Goal: Task Accomplishment & Management: Manage account settings

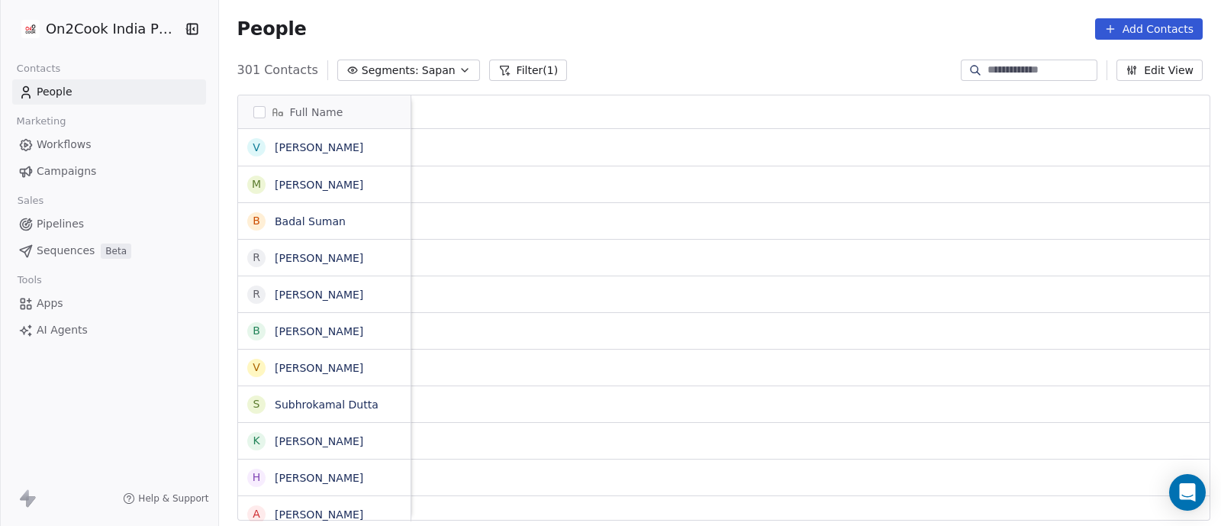
scroll to position [448, 994]
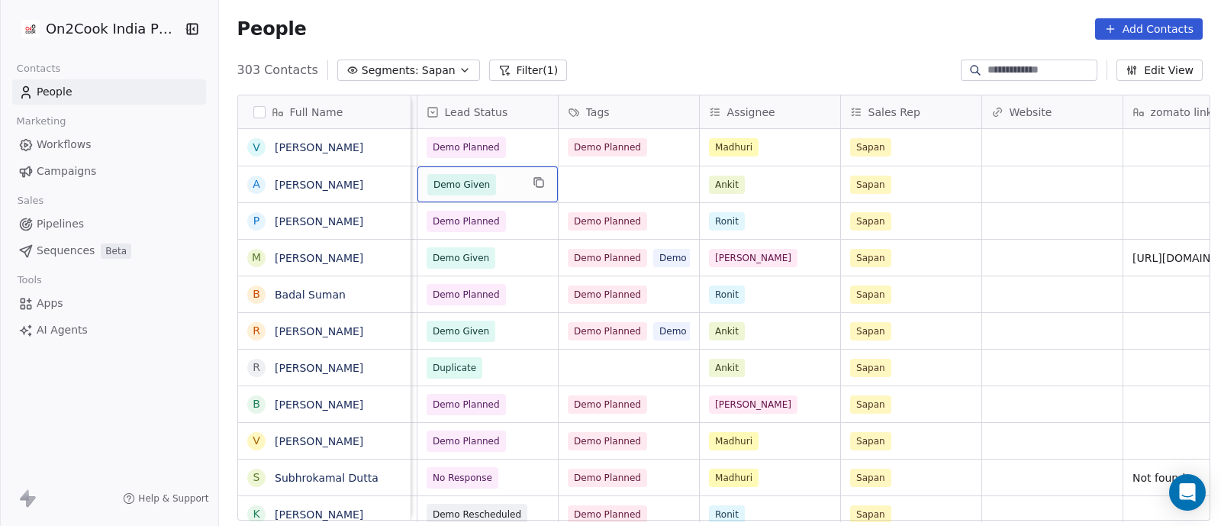
click at [505, 185] on span "Demo Given" at bounding box center [473, 184] width 93 height 21
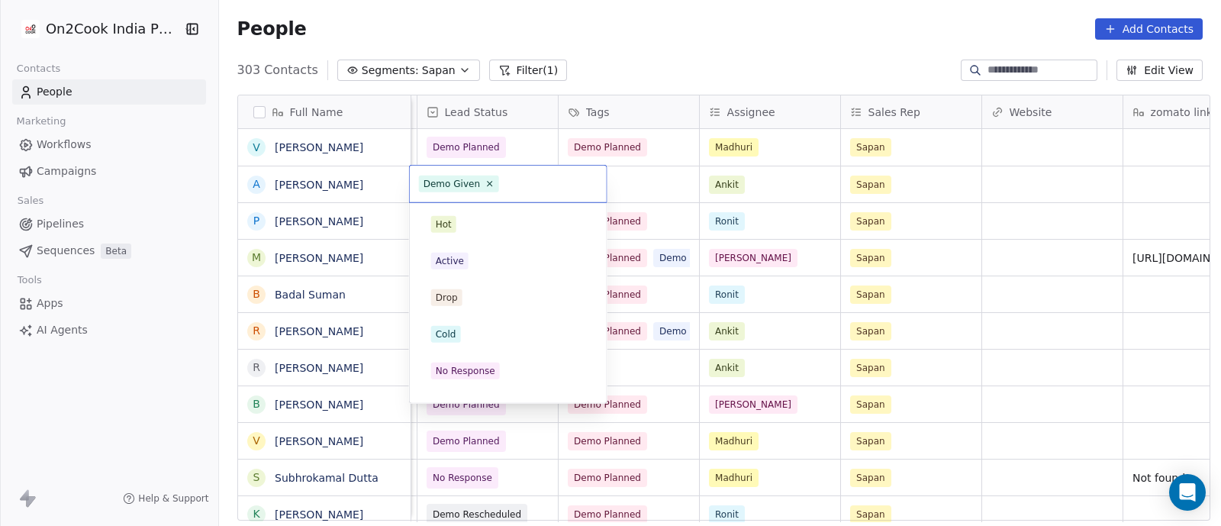
scroll to position [245, 0]
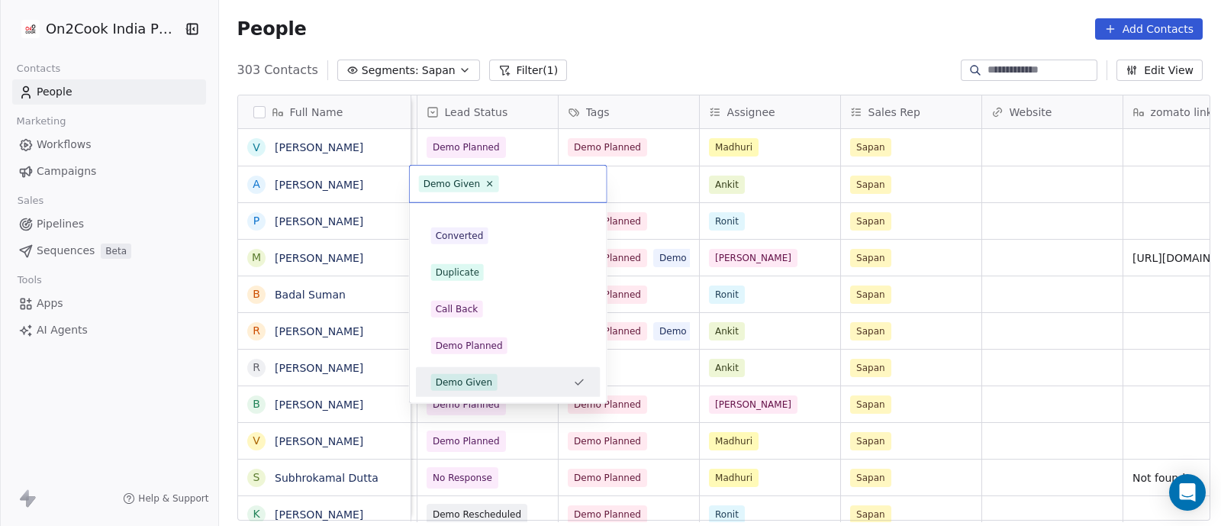
click at [462, 380] on div "Demo Given" at bounding box center [464, 382] width 57 height 14
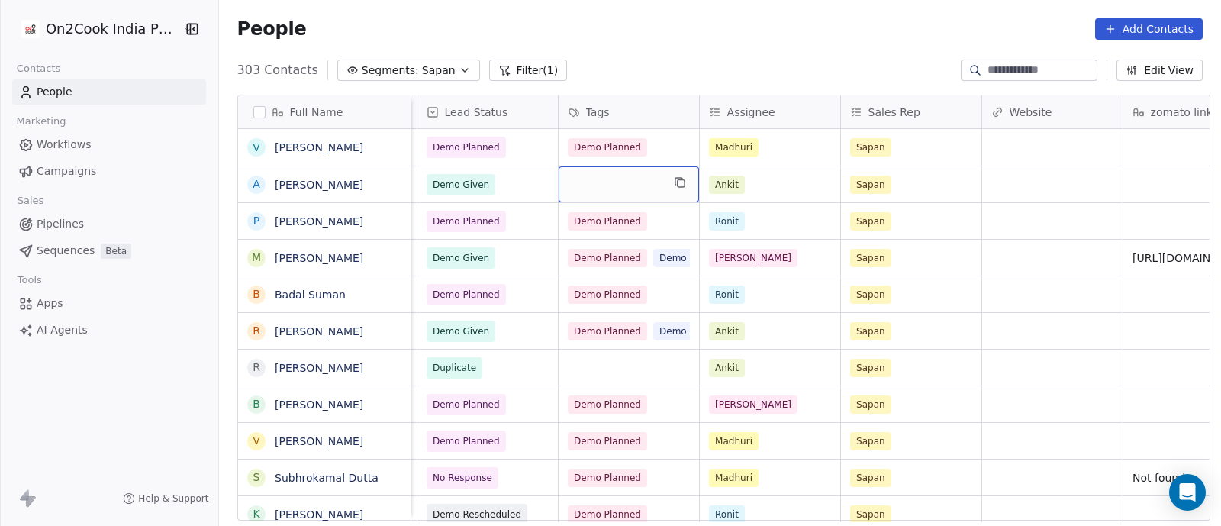
click at [594, 185] on div "grid" at bounding box center [629, 184] width 140 height 36
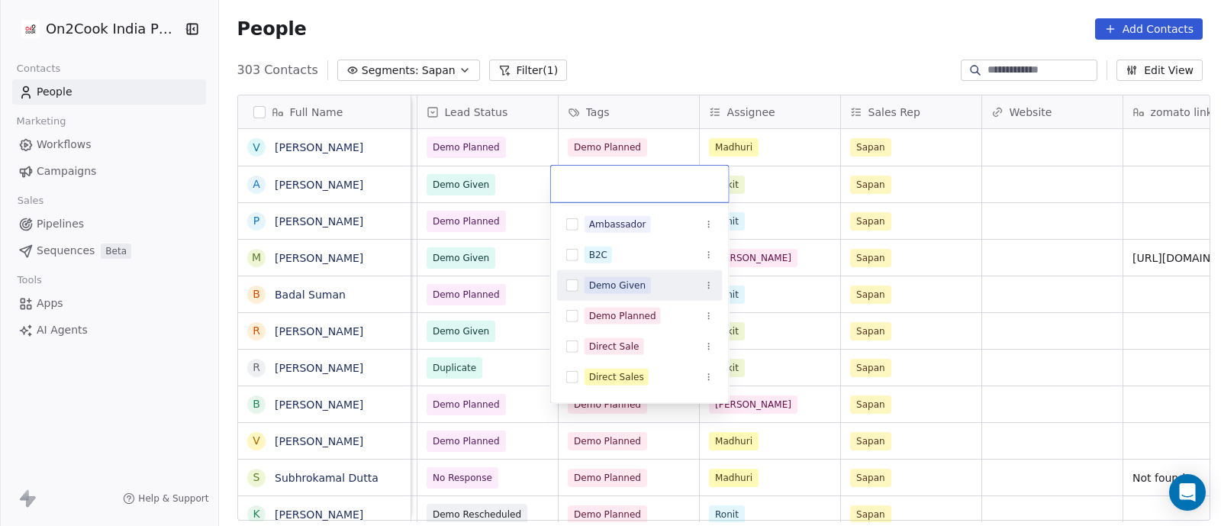
click at [633, 287] on div "Demo Given" at bounding box center [617, 285] width 57 height 14
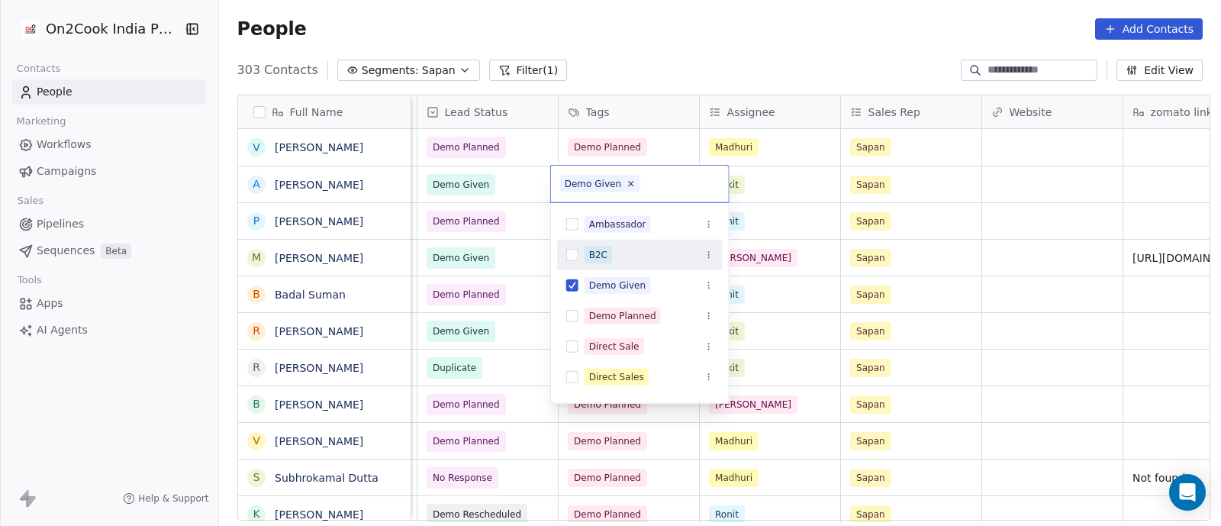
click at [813, 226] on html "On2Cook India Pvt. Ltd. Contacts People Marketing Workflows Campaigns Sales Pip…" at bounding box center [610, 263] width 1221 height 526
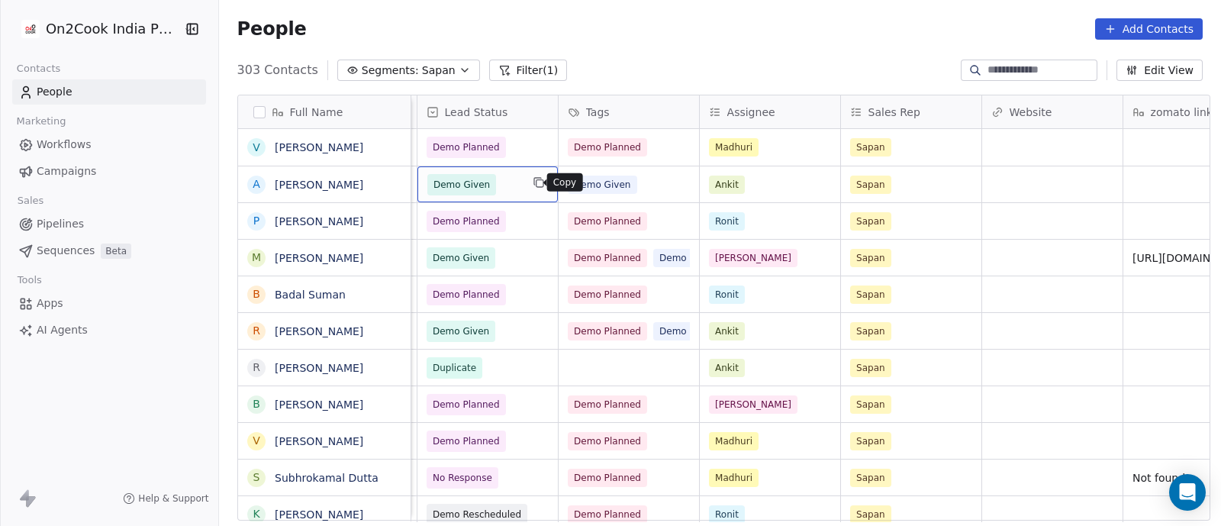
click at [532, 188] on button "grid" at bounding box center [539, 182] width 18 height 18
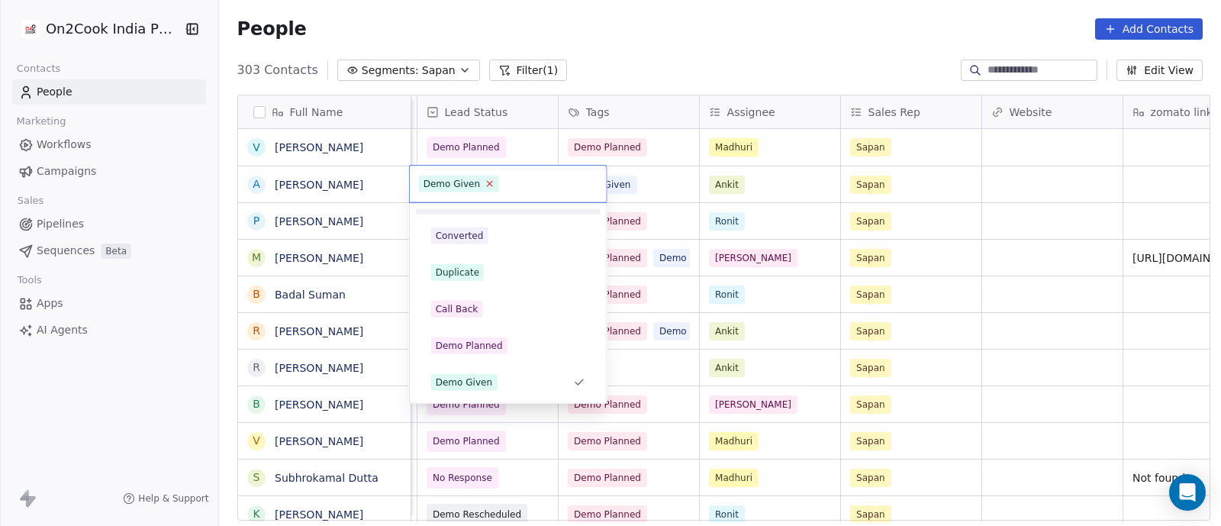
click at [488, 185] on icon at bounding box center [489, 183] width 5 height 5
click at [475, 345] on div "Demo Planned" at bounding box center [469, 346] width 67 height 14
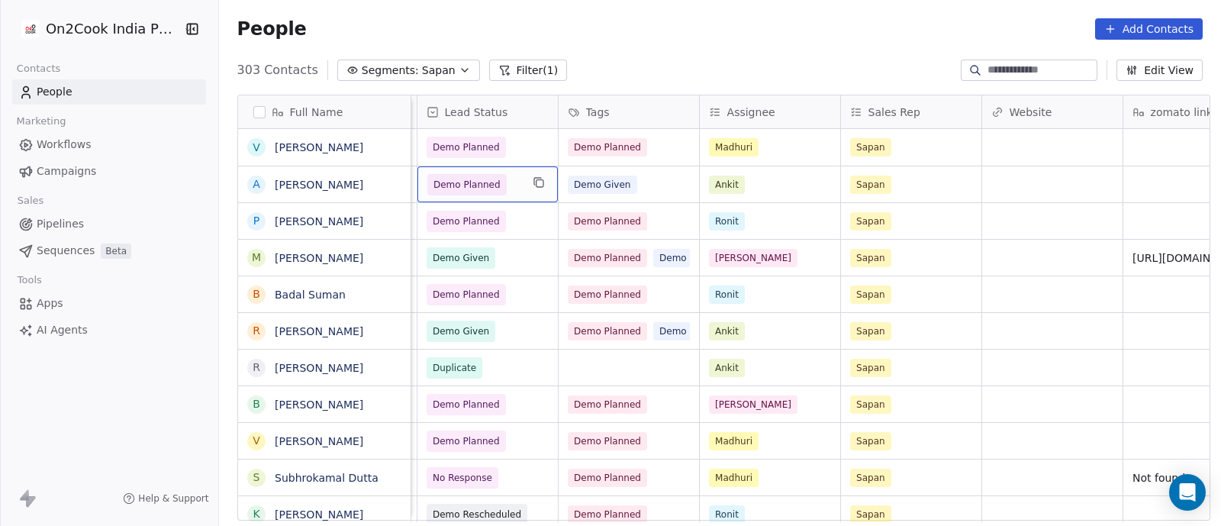
click at [535, 193] on div "Demo Planned" at bounding box center [487, 184] width 140 height 36
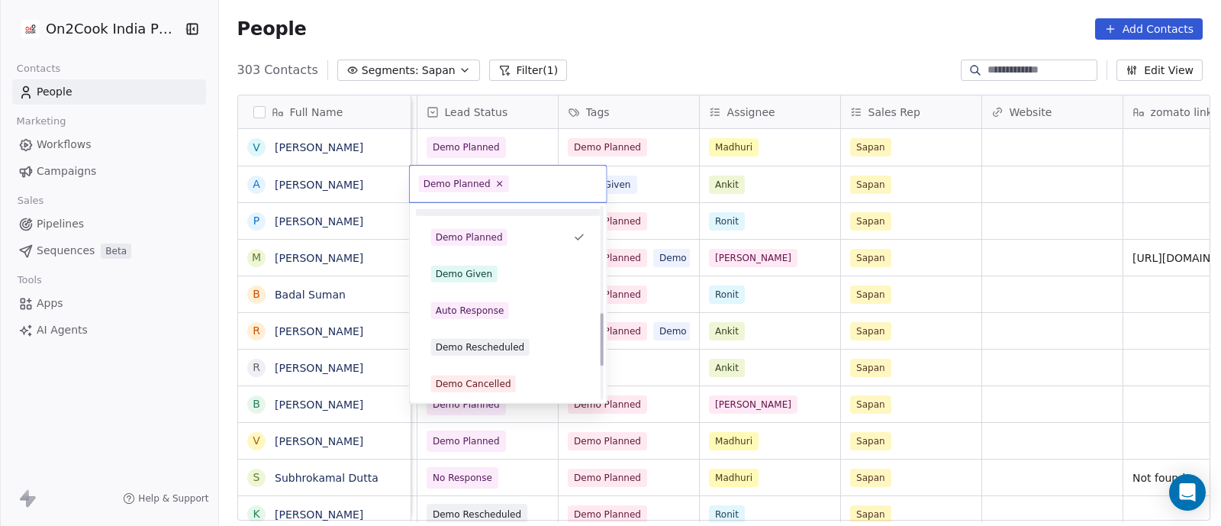
scroll to position [381, 0]
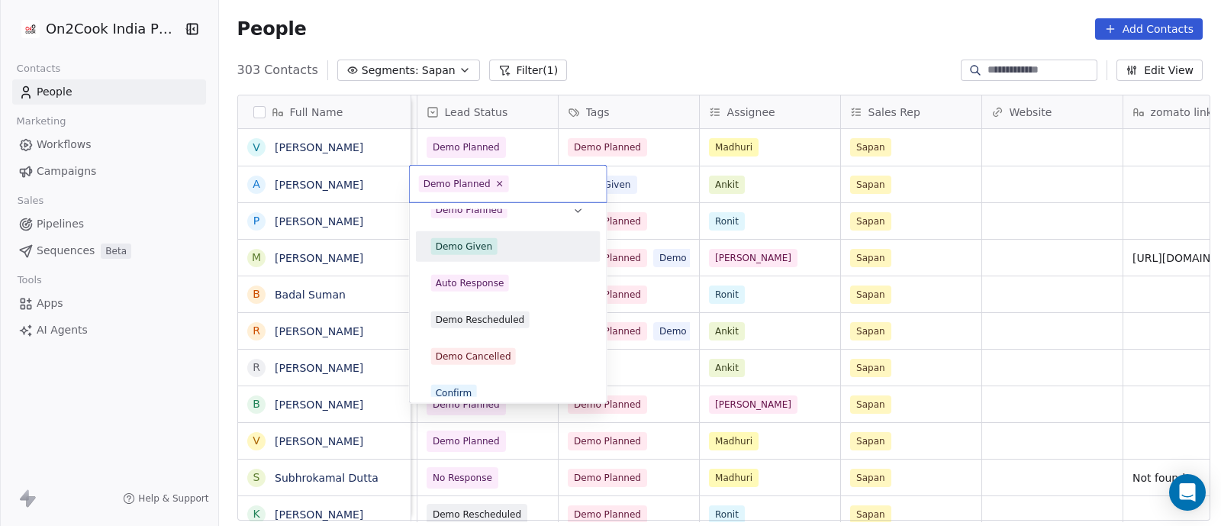
click at [488, 243] on div "Demo Given" at bounding box center [464, 247] width 57 height 14
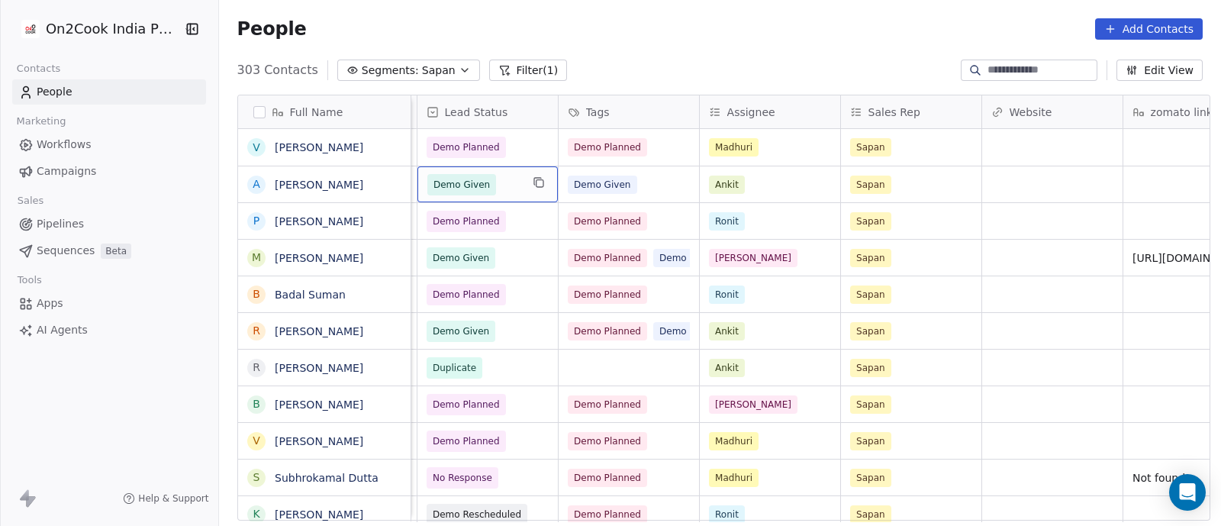
click at [510, 192] on span "Demo Given" at bounding box center [473, 184] width 93 height 21
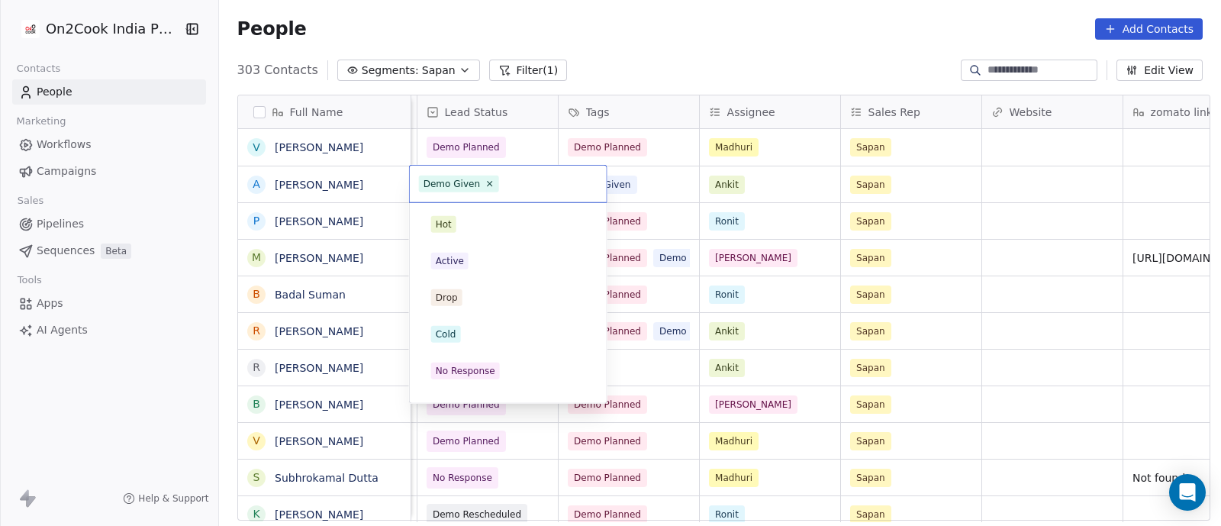
scroll to position [245, 0]
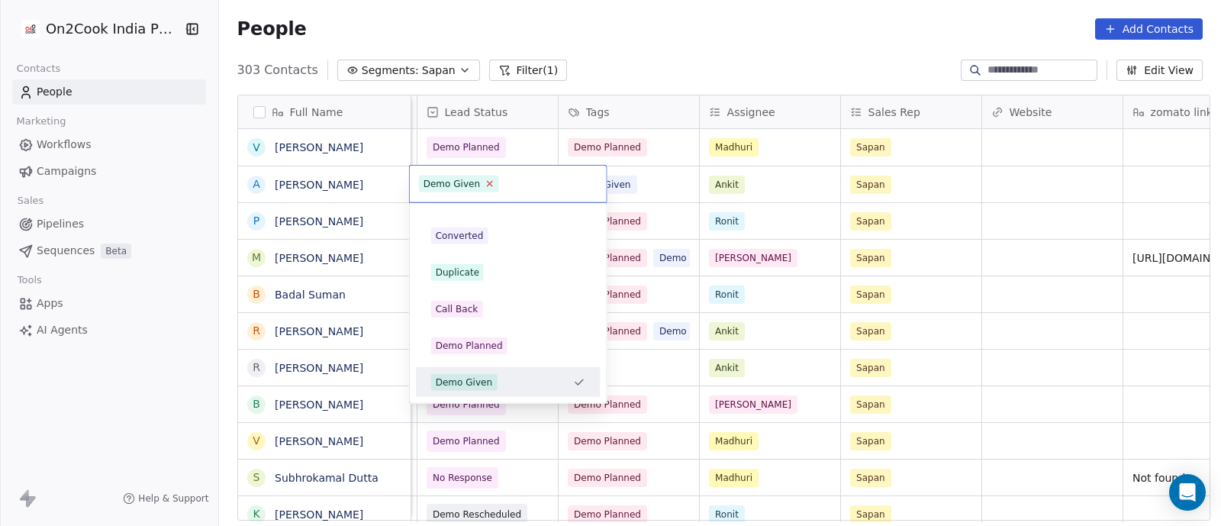
click at [488, 185] on icon at bounding box center [489, 183] width 5 height 5
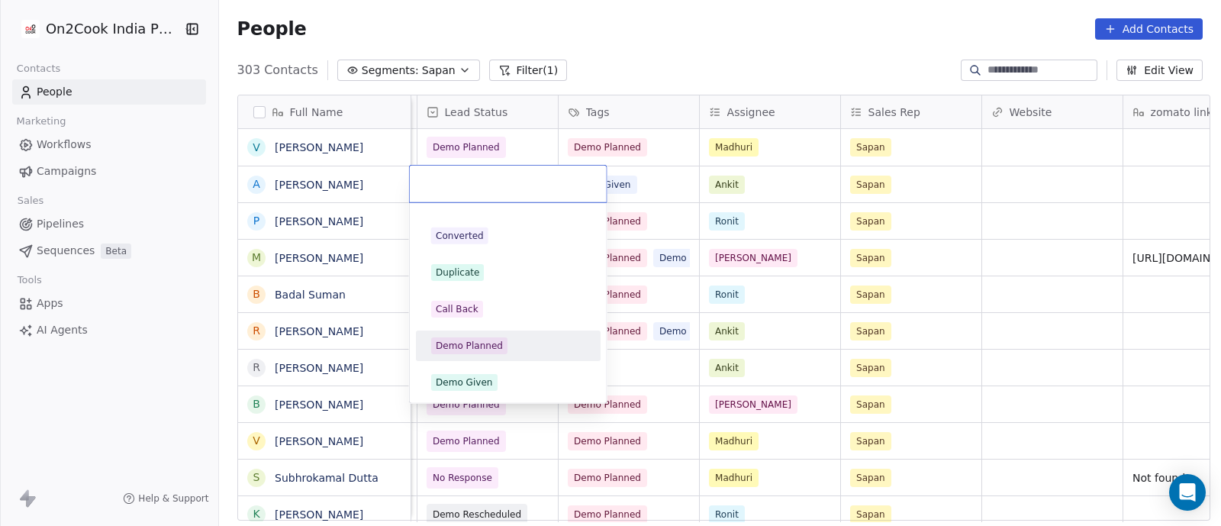
click at [468, 341] on div "Demo Planned" at bounding box center [469, 346] width 67 height 14
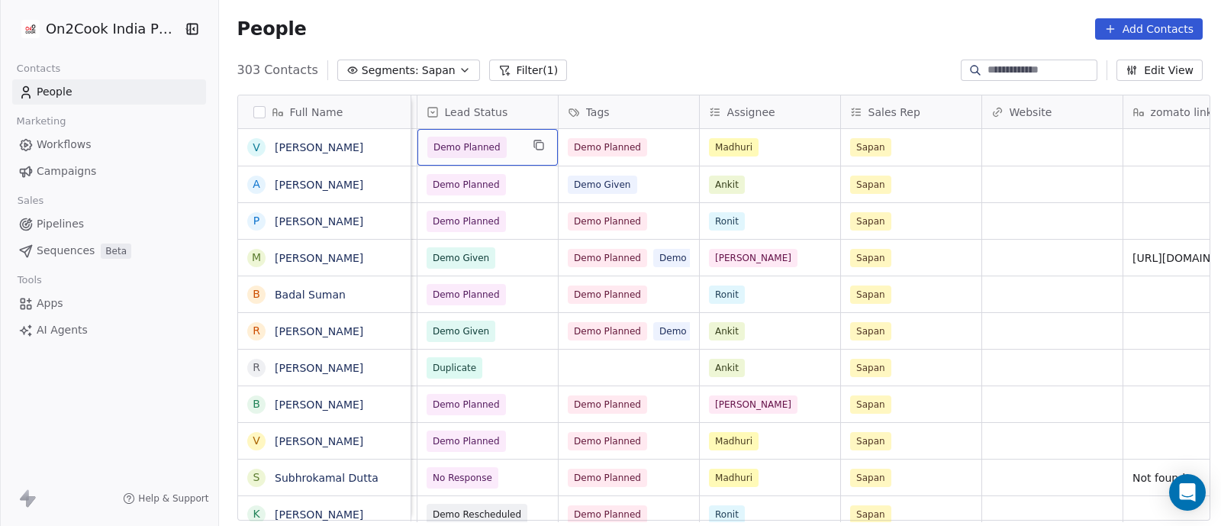
click at [514, 146] on div "Demo Planned" at bounding box center [487, 147] width 140 height 37
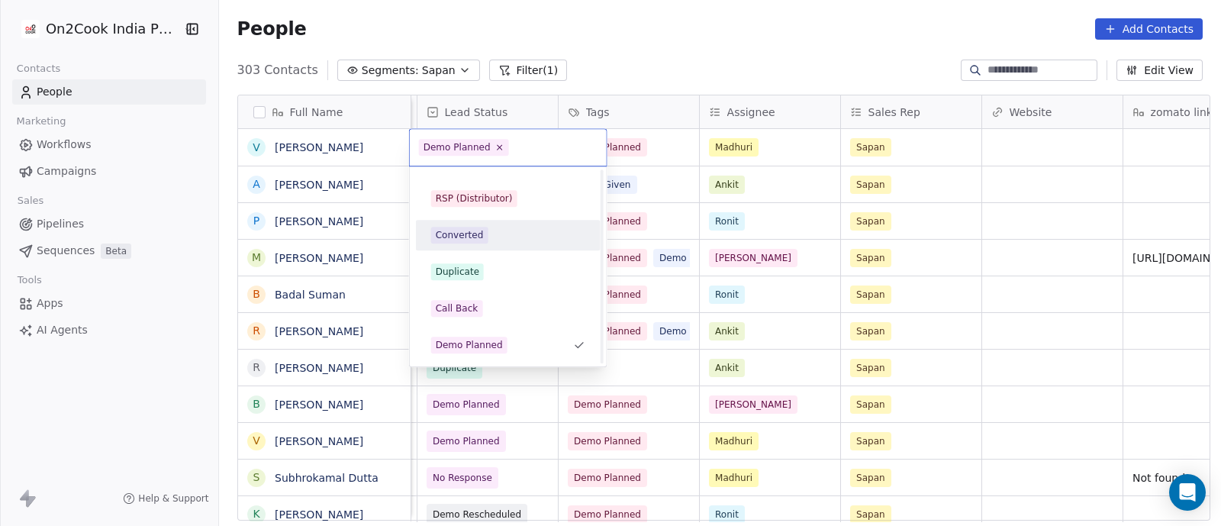
scroll to position [304, 0]
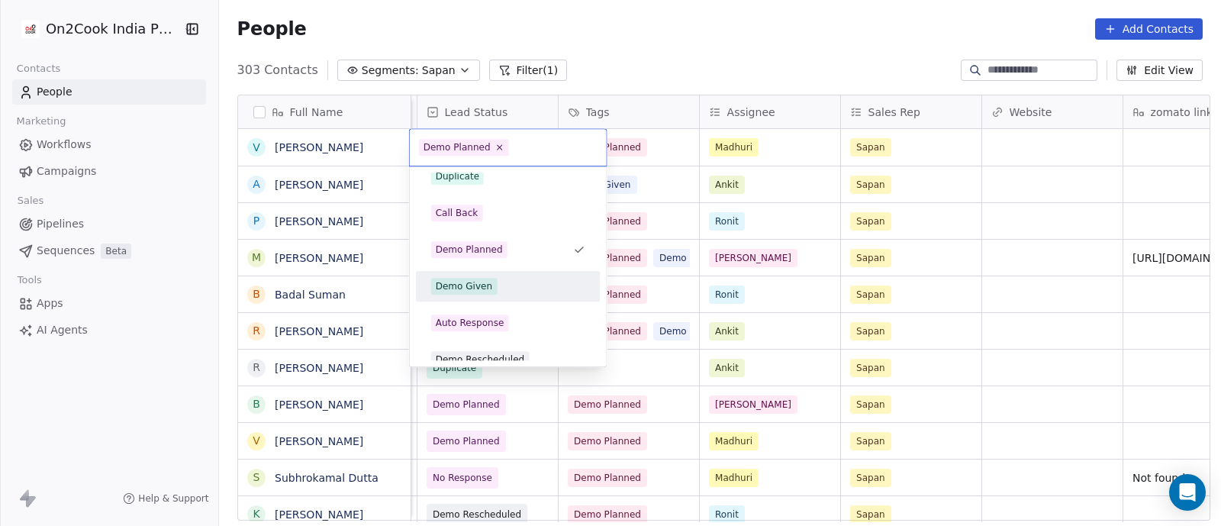
click at [460, 288] on div "Demo Given" at bounding box center [464, 286] width 57 height 14
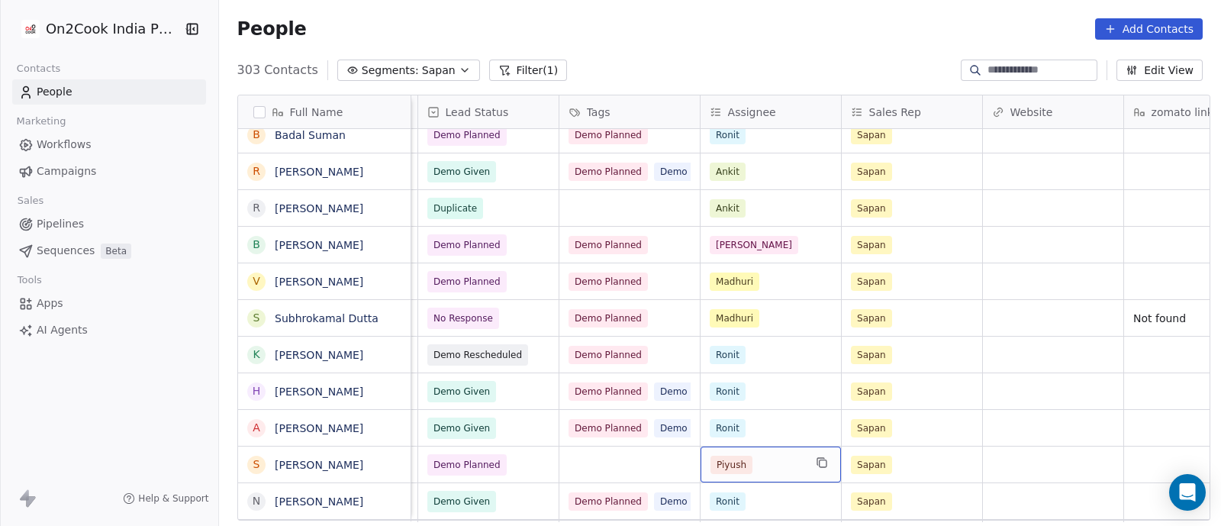
scroll to position [0, 1407]
